Goal: Navigation & Orientation: Find specific page/section

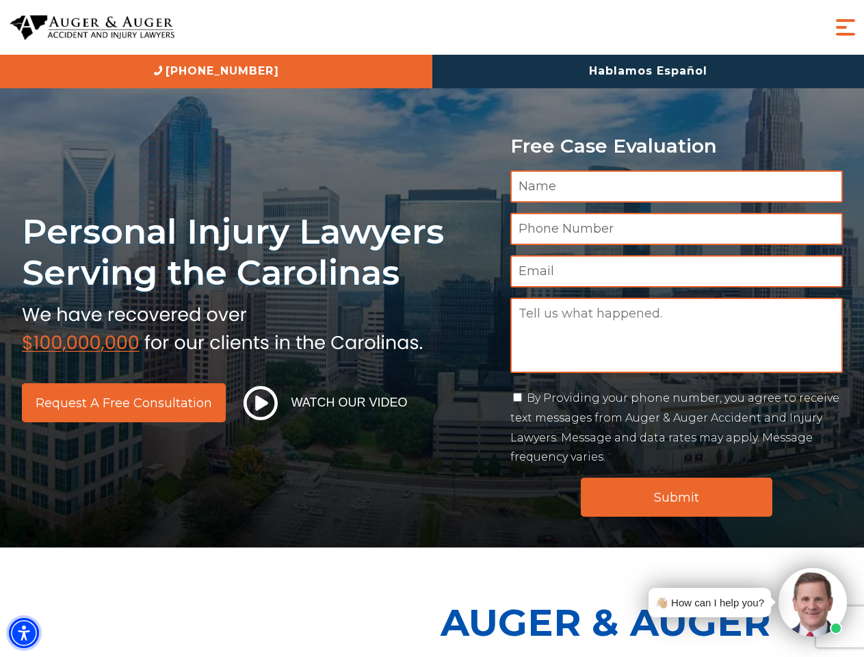
click at [24, 633] on img "Accessibility Menu" at bounding box center [24, 633] width 30 height 30
